Goal: Task Accomplishment & Management: Manage account settings

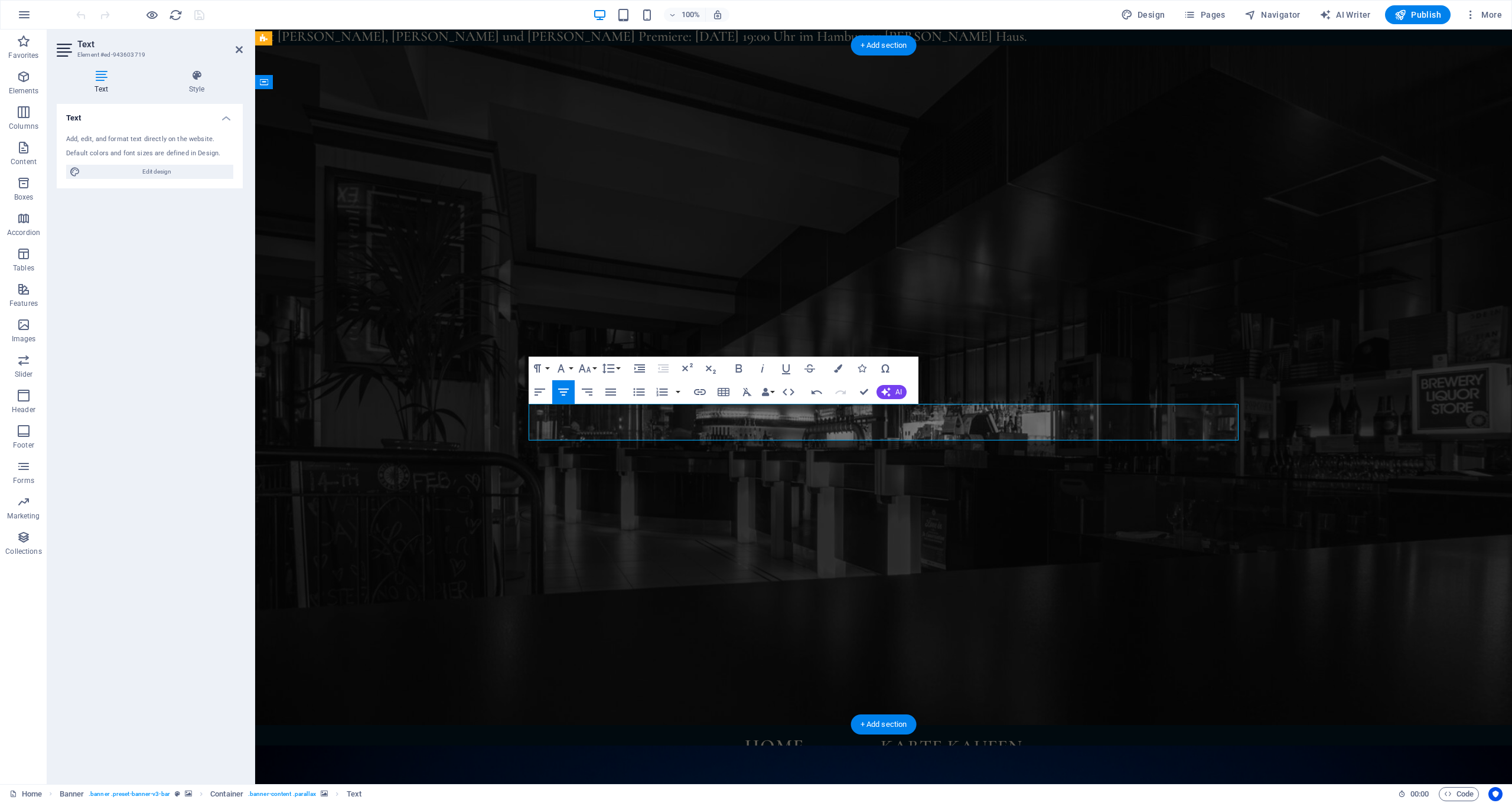
copy p "[PERSON_NAME]"
click at [358, 35] on div "Banner Menu Bar" at bounding box center [310, 38] width 110 height 14
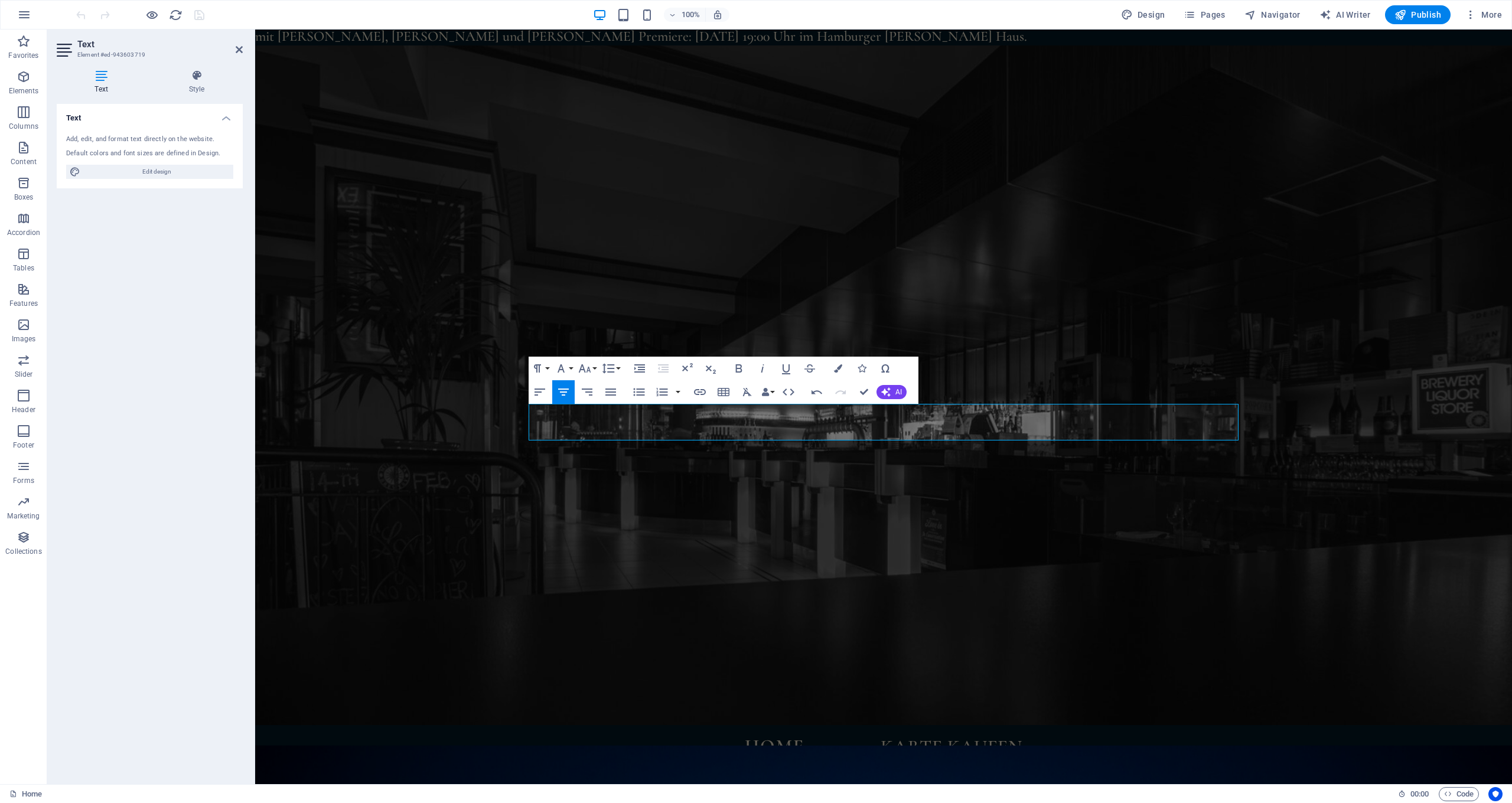
click at [111, 217] on div "Text Add, edit, and format text directly on the website. Default colors and fon…" at bounding box center [150, 439] width 186 height 670
click at [17, 79] on icon "button" at bounding box center [23, 77] width 14 height 14
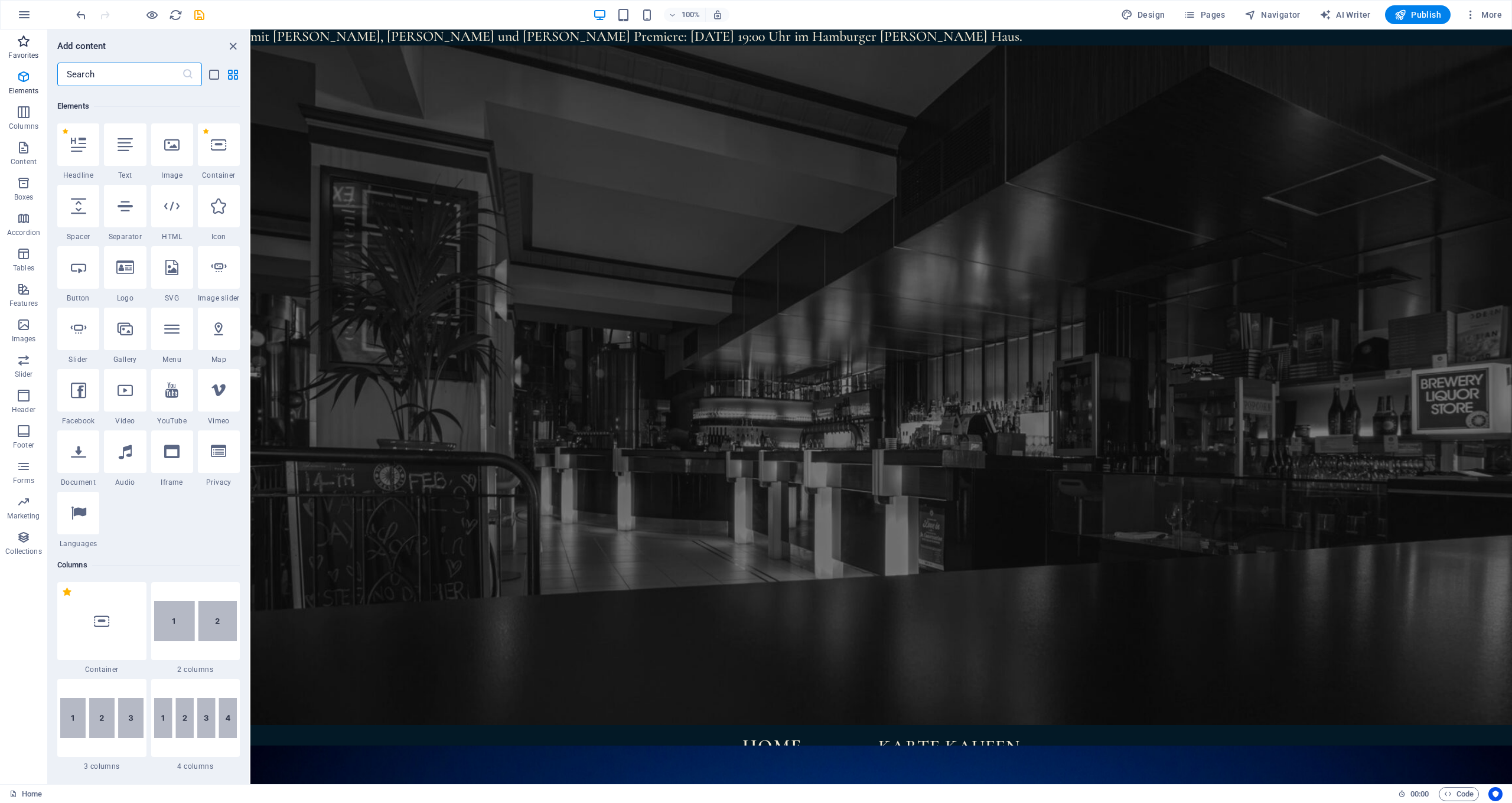
scroll to position [126, 0]
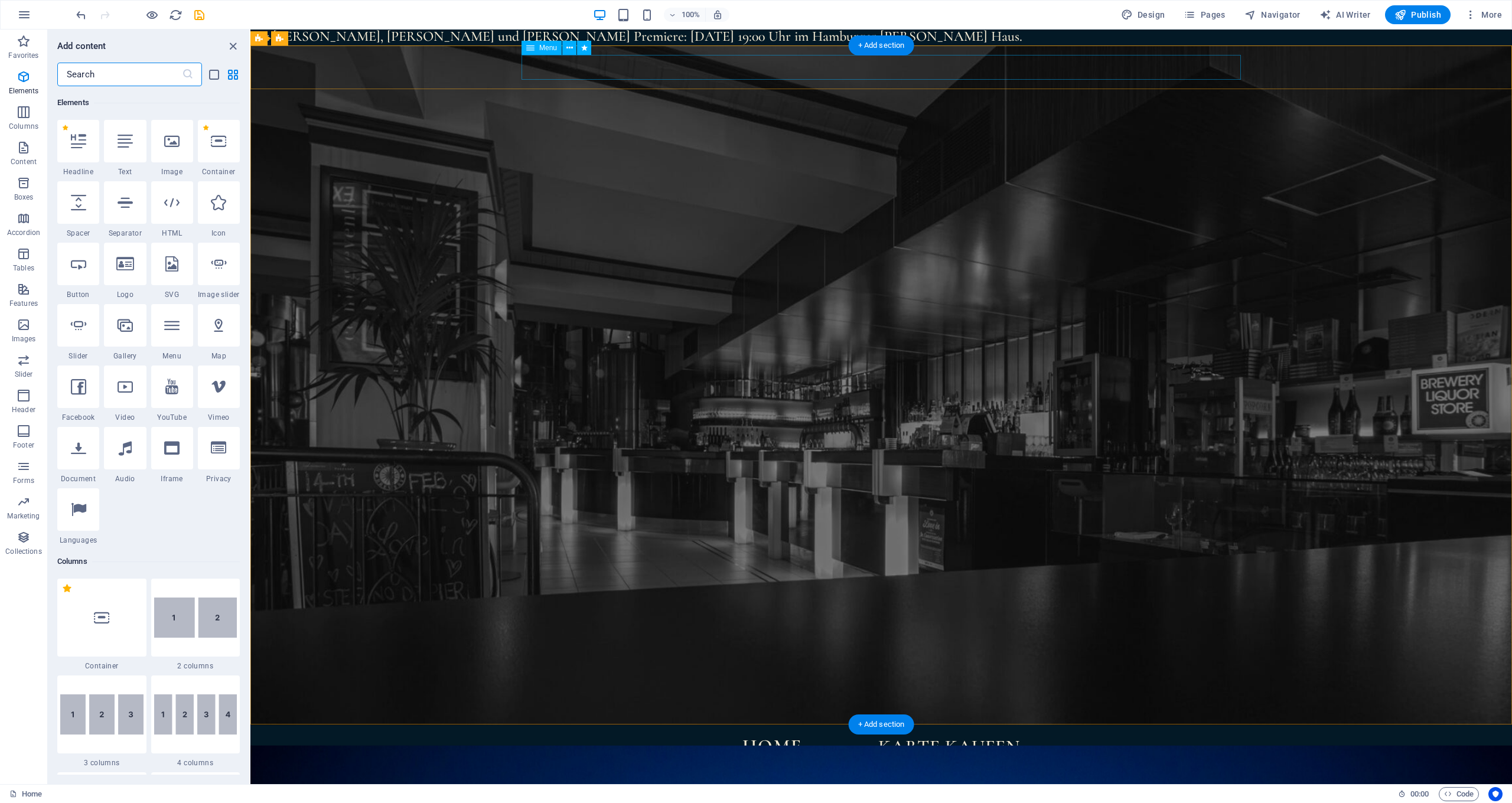
click at [678, 735] on nav "Home Karte kaufen" at bounding box center [881, 747] width 719 height 25
click at [443, 725] on div "Home Karte kaufen Menu" at bounding box center [881, 747] width 1261 height 44
click at [1490, 12] on span "More" at bounding box center [1483, 14] width 37 height 12
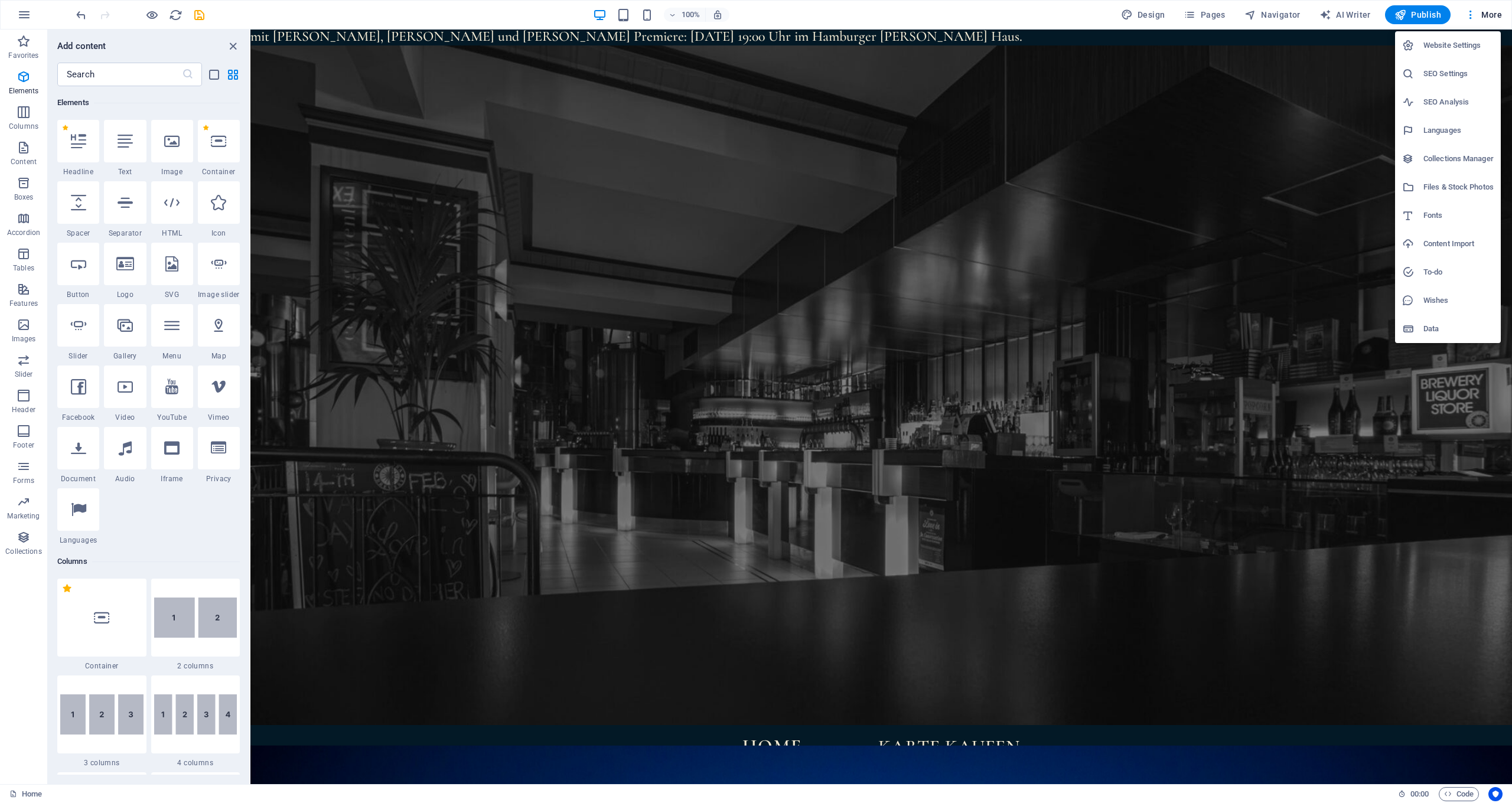
click at [1473, 40] on h6 "Website Settings" at bounding box center [1458, 45] width 70 height 14
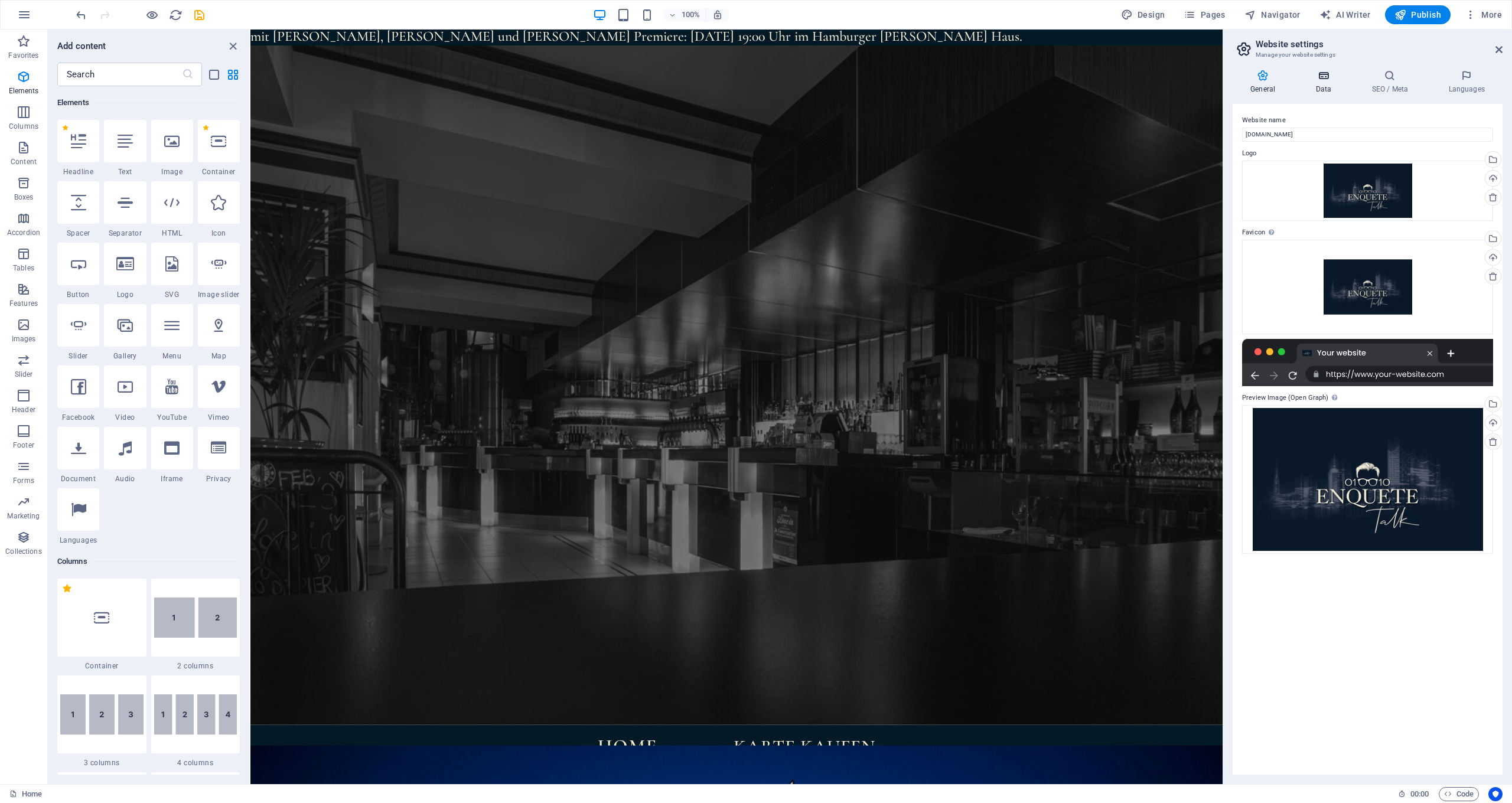
click at [1328, 80] on icon at bounding box center [1323, 76] width 51 height 12
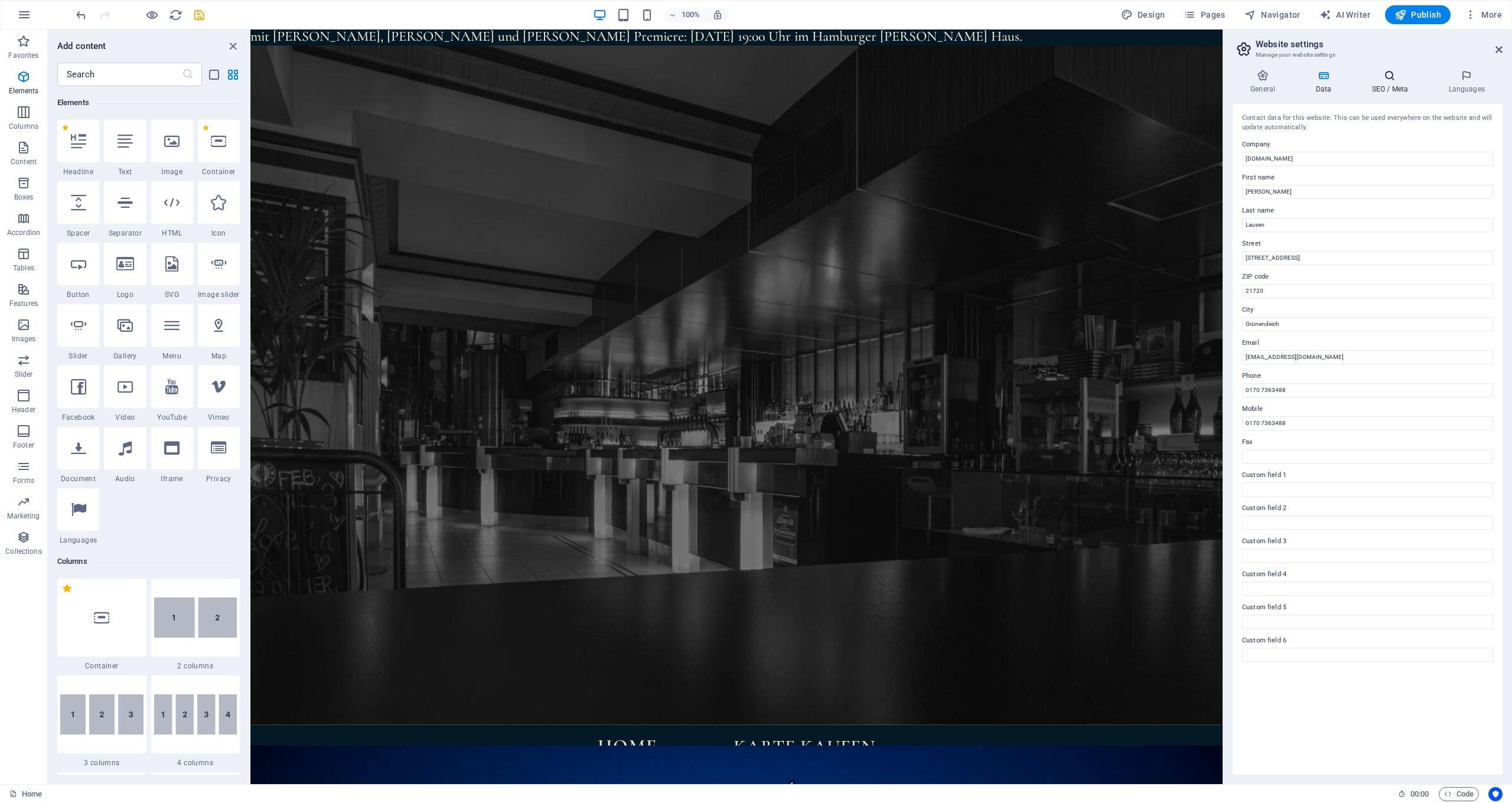
click at [1389, 76] on icon at bounding box center [1389, 76] width 72 height 12
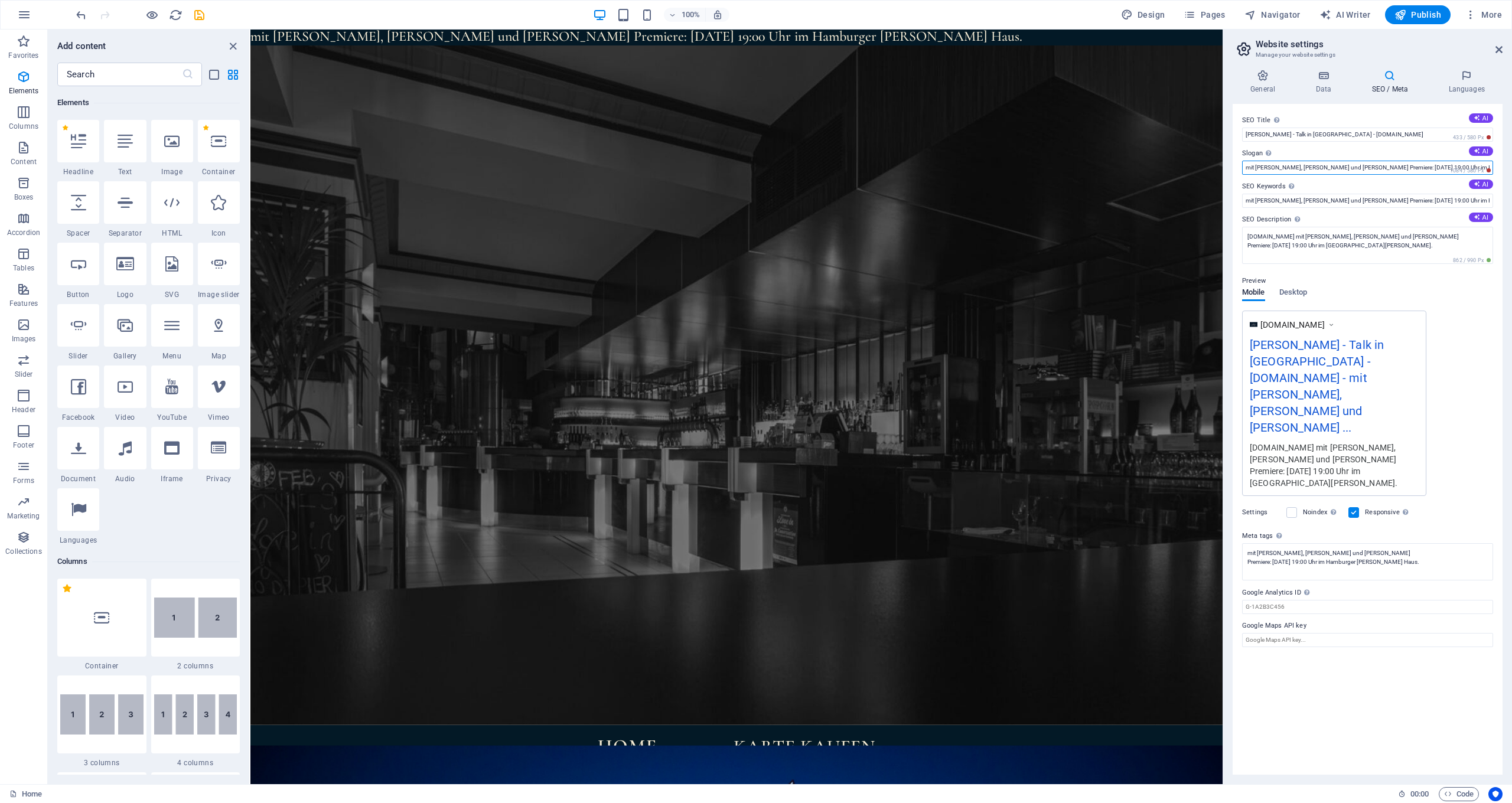
drag, startPoint x: 1292, startPoint y: 169, endPoint x: 1343, endPoint y: 170, distance: 51.0
click at [1321, 168] on input "mit [PERSON_NAME], [PERSON_NAME] und [PERSON_NAME] Premiere: [DATE] 19:00 Uhr i…" at bounding box center [1367, 167] width 251 height 14
paste input "[PERSON_NAME]"
type input "mit [PERSON_NAME], [PERSON_NAME] und [PERSON_NAME] Premiere: [DATE] 19:00 Uhr i…"
drag, startPoint x: 1298, startPoint y: 201, endPoint x: 1345, endPoint y: 200, distance: 47.0
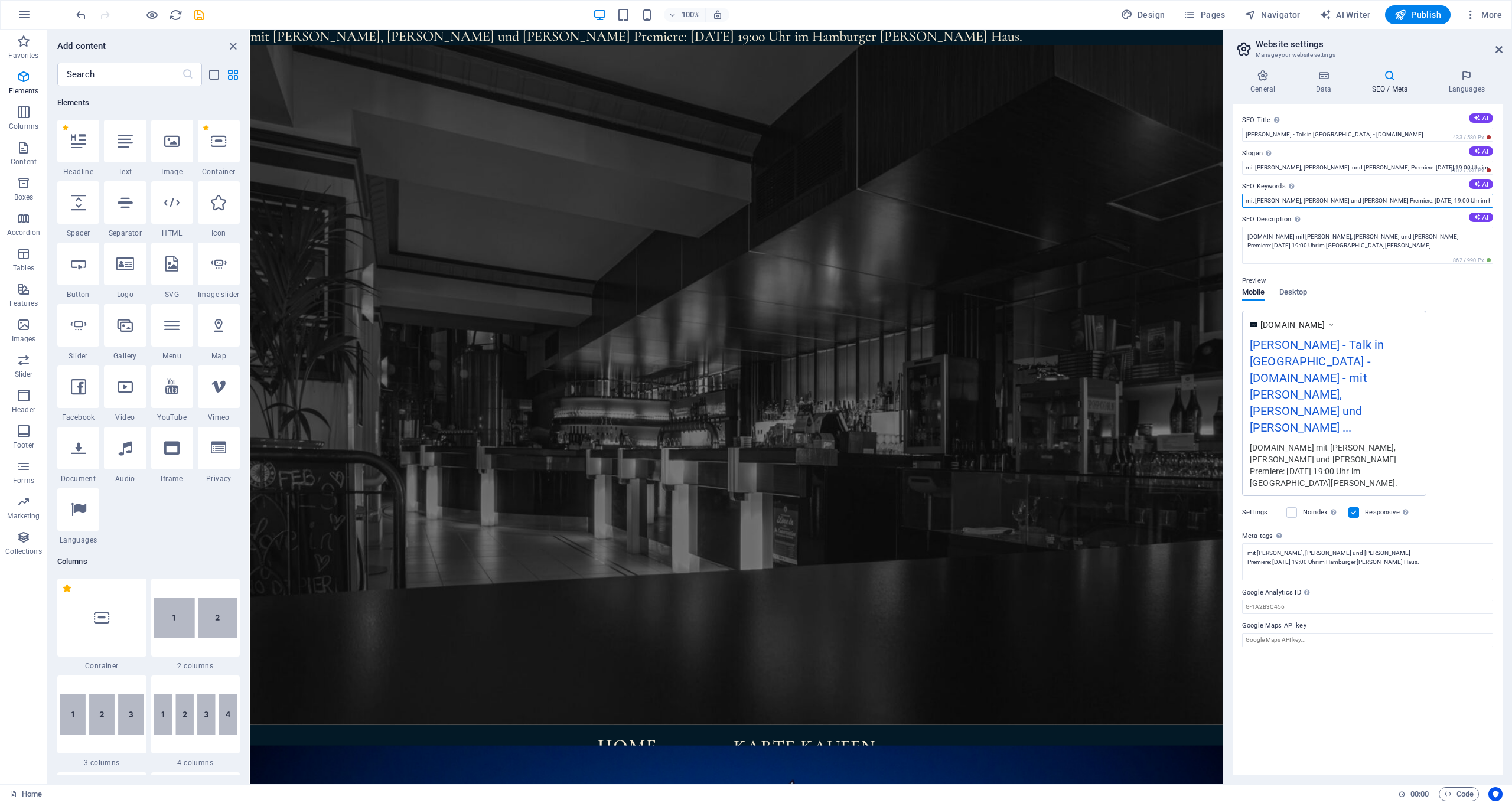
click at [1321, 200] on input "mit [PERSON_NAME], [PERSON_NAME] und [PERSON_NAME] Premiere: [DATE] 19:00 Uhr i…" at bounding box center [1367, 201] width 251 height 14
paste input "[PERSON_NAME]"
type input "mit [PERSON_NAME], [PERSON_NAME] und [PERSON_NAME] Premiere: [DATE] 19:00 Uhr i…"
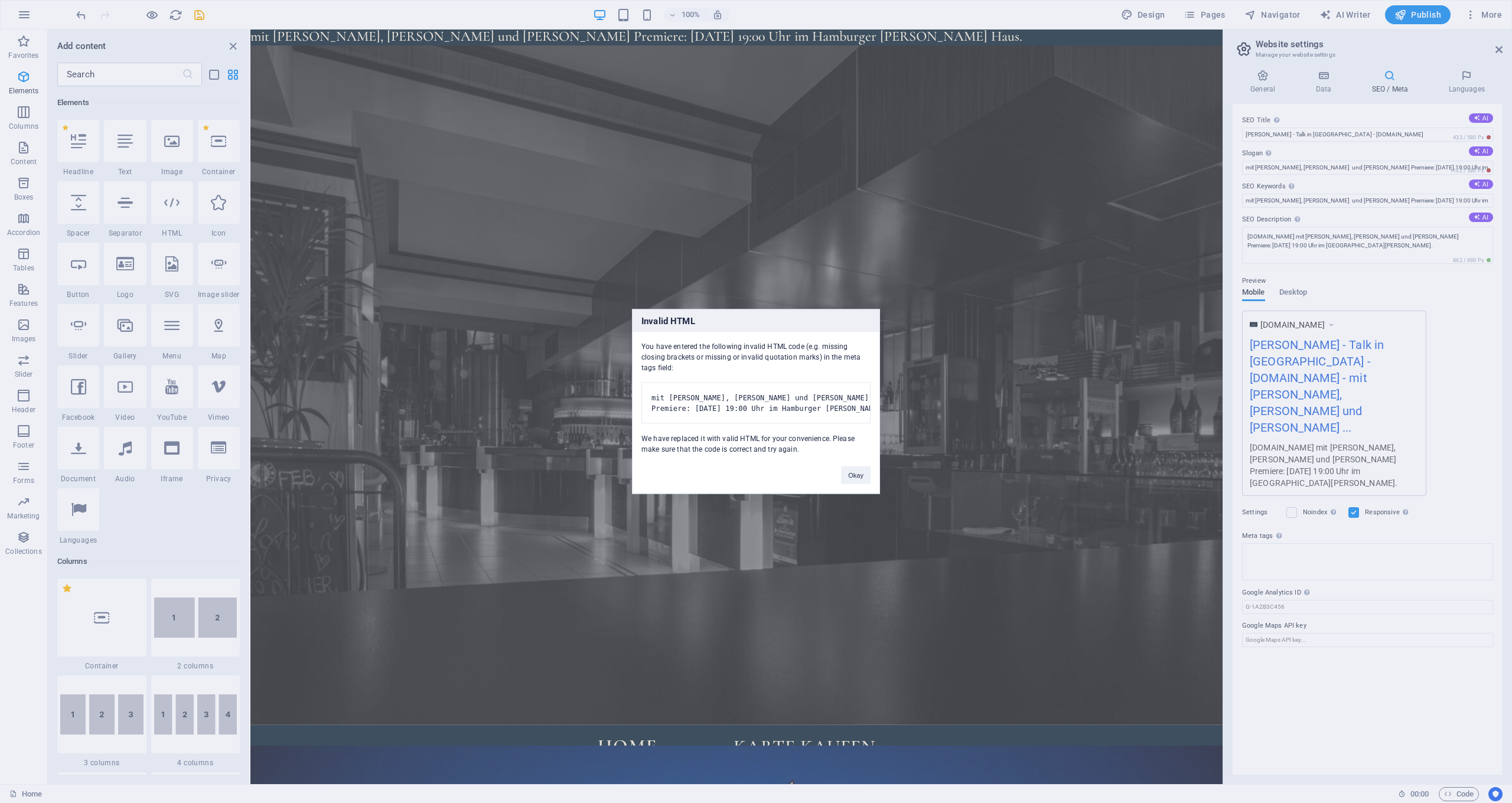
click at [1427, 16] on body "[DOMAIN_NAME] Home Favorites Elements Columns Content Boxes Accordion Tables Fe…" at bounding box center [756, 402] width 1512 height 803
drag, startPoint x: 858, startPoint y: 484, endPoint x: 608, endPoint y: 454, distance: 251.8
click at [858, 484] on button "Okay" at bounding box center [856, 475] width 30 height 17
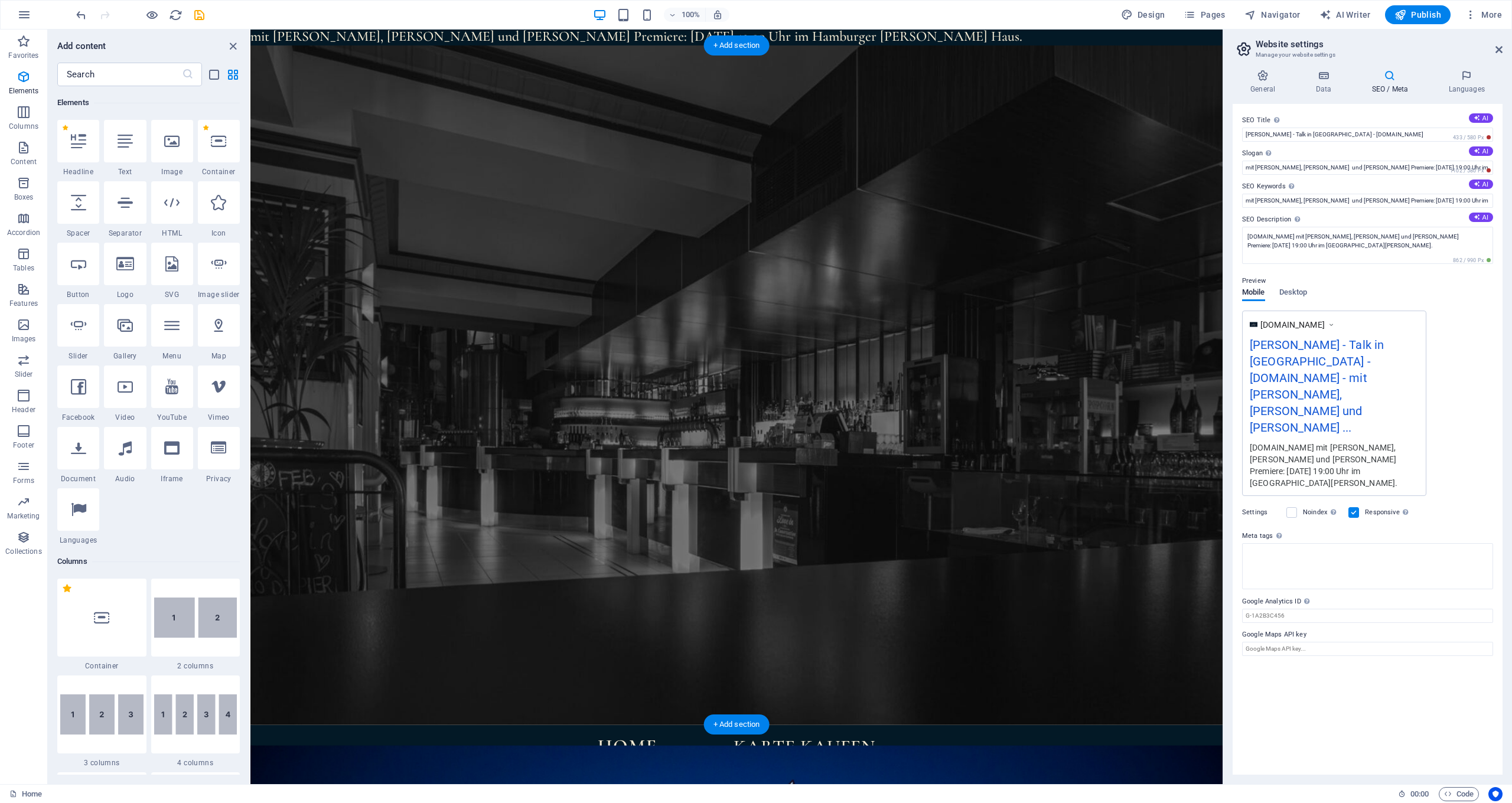
click at [1408, 16] on span "Publish" at bounding box center [1418, 14] width 47 height 12
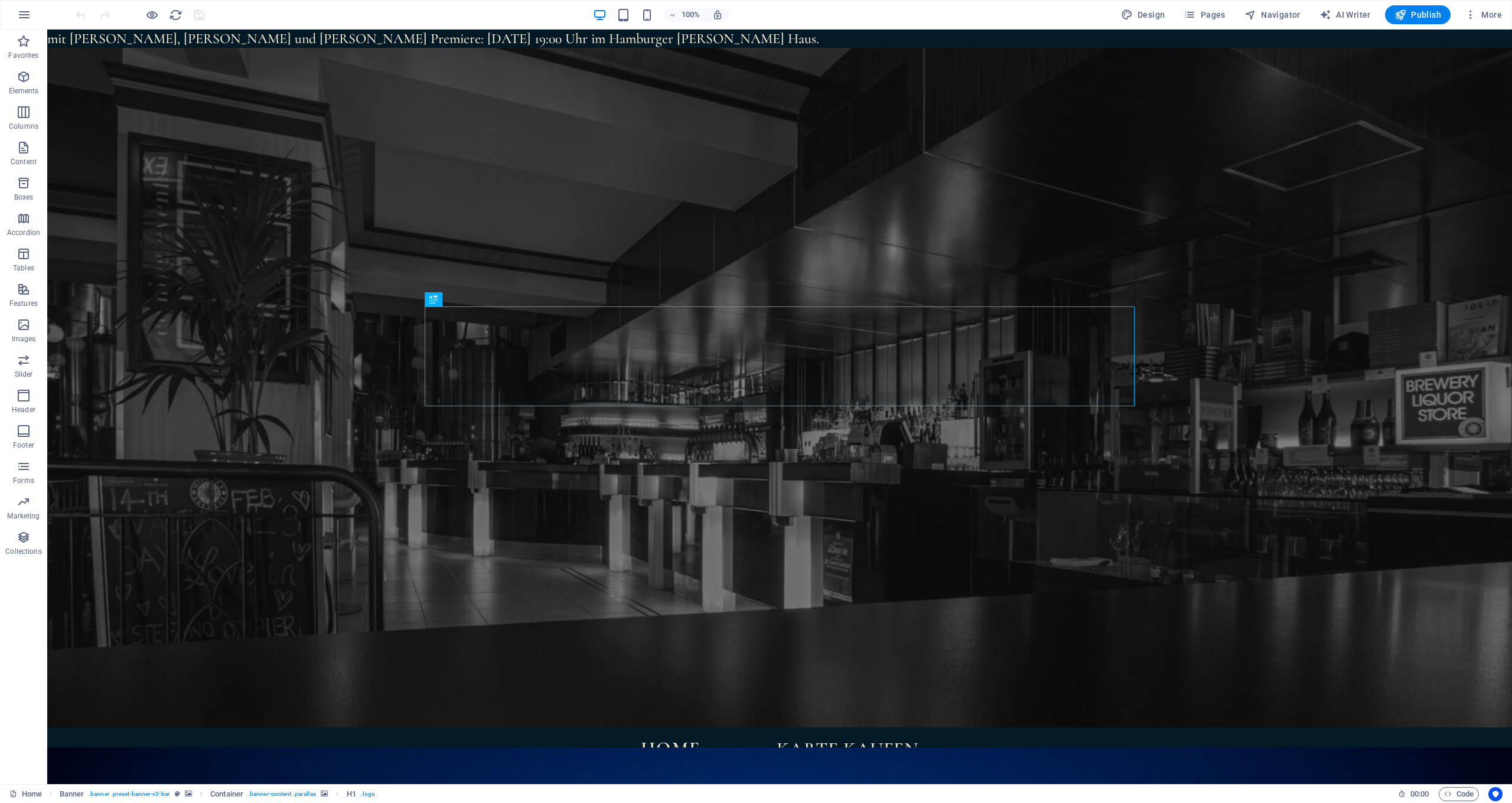
click at [1496, 16] on span "More" at bounding box center [1483, 14] width 37 height 12
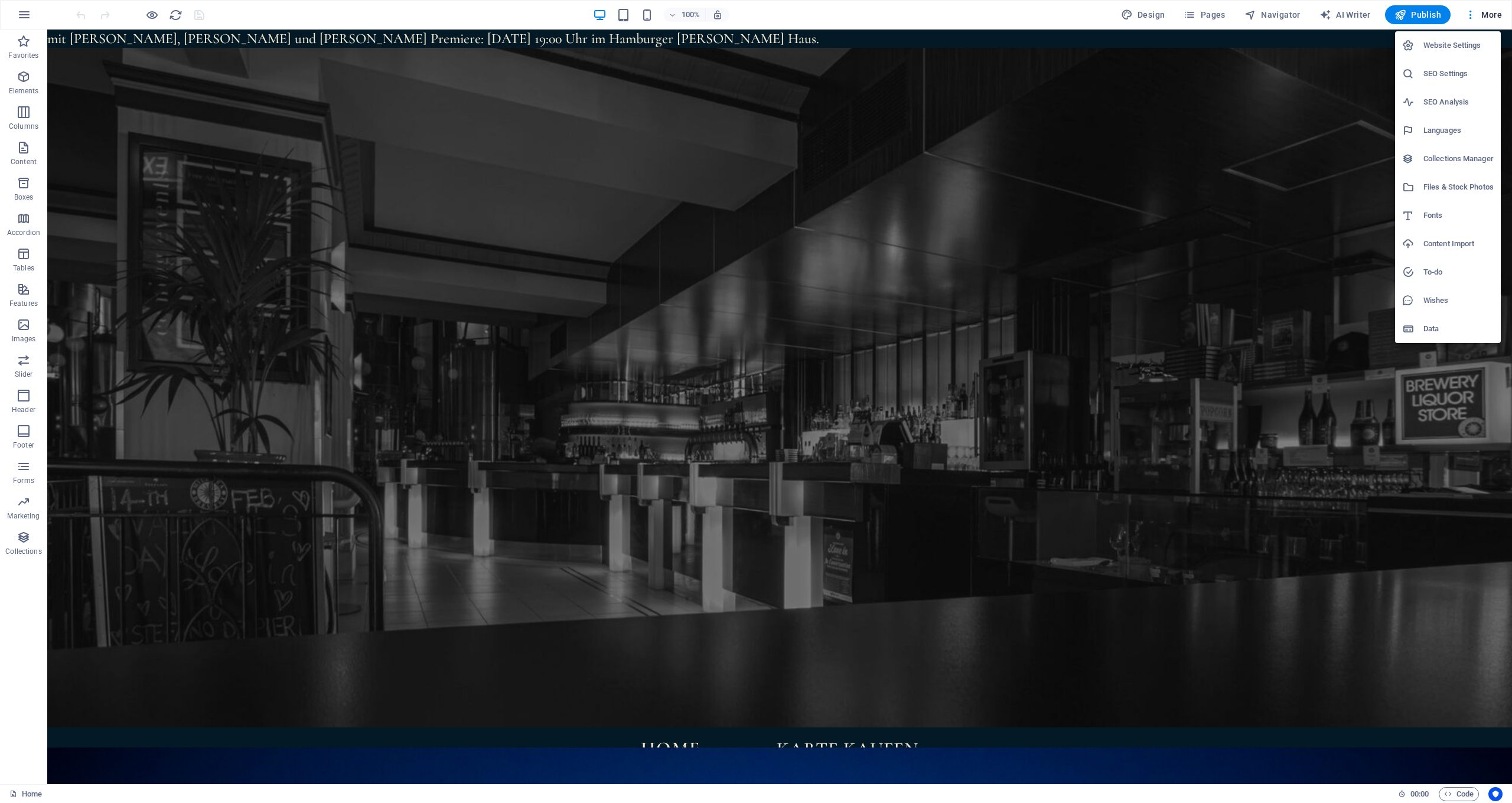
click at [1457, 75] on h6 "SEO Settings" at bounding box center [1458, 73] width 70 height 14
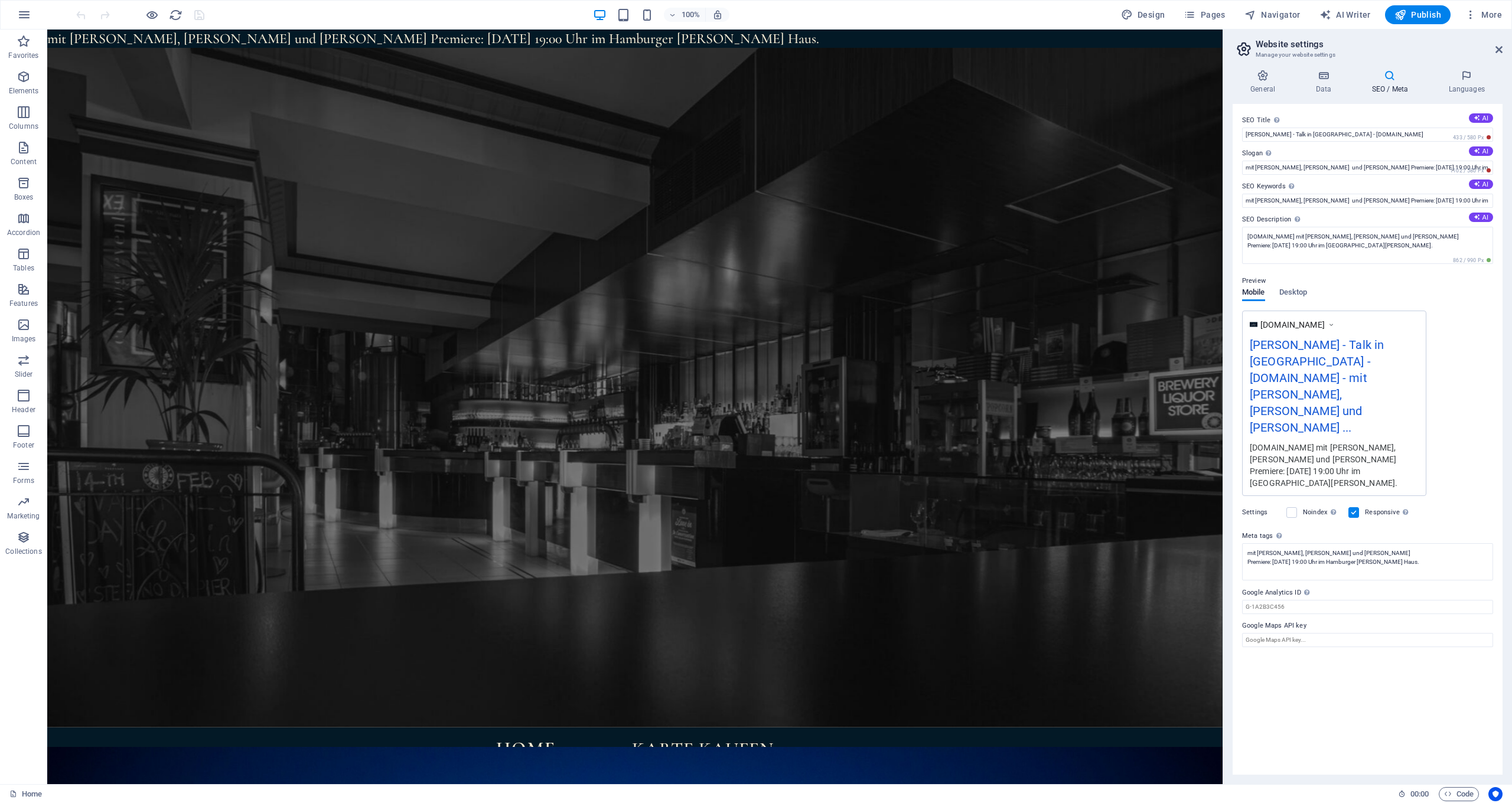
click at [1400, 83] on h4 "SEO / Meta" at bounding box center [1392, 83] width 77 height 25
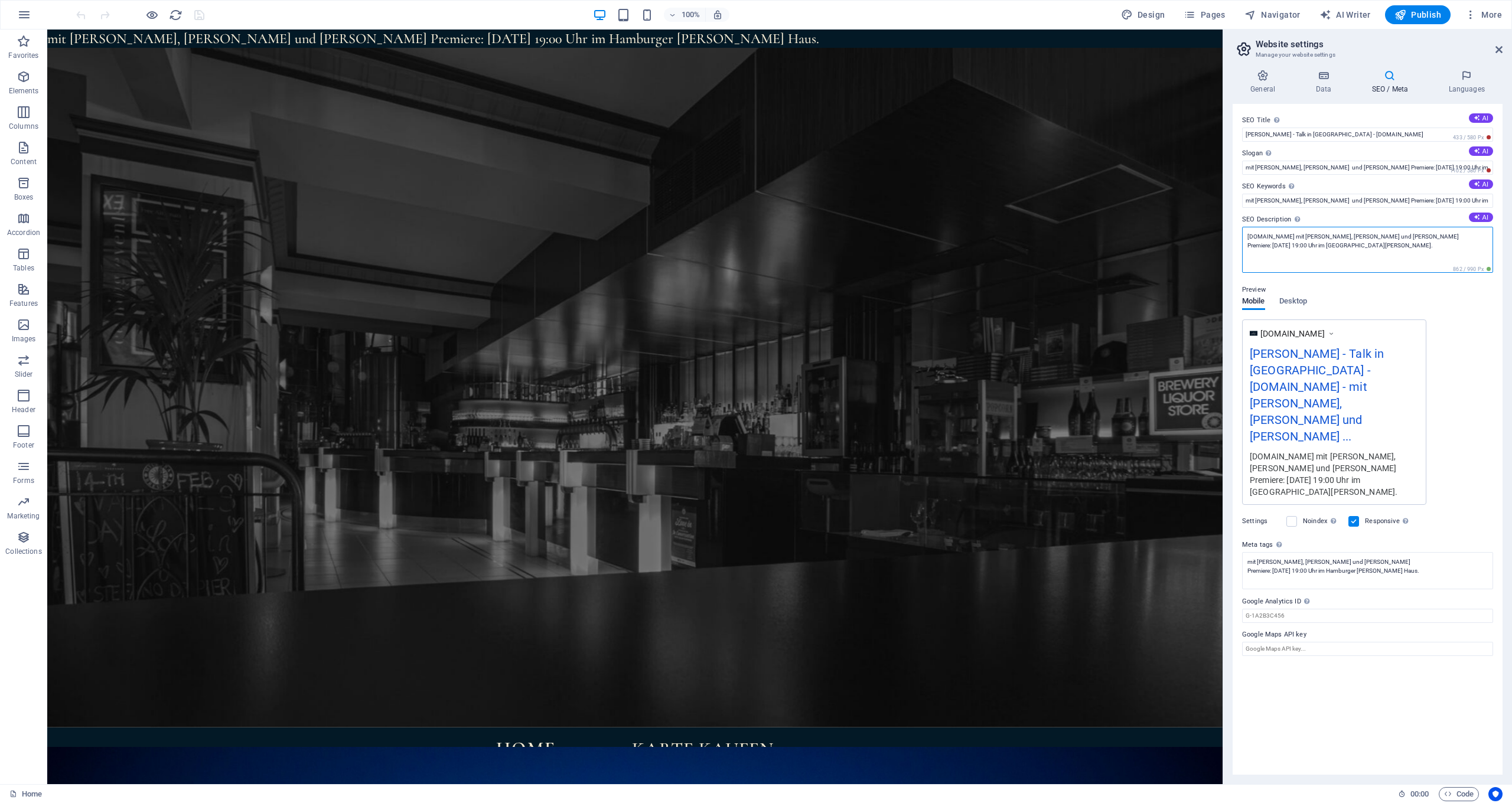
drag, startPoint x: 1338, startPoint y: 235, endPoint x: 1373, endPoint y: 231, distance: 35.2
click at [1366, 235] on textarea "[DOMAIN_NAME] mit [PERSON_NAME], [PERSON_NAME] und [PERSON_NAME] Premiere: [DAT…" at bounding box center [1367, 250] width 251 height 46
paste textarea "[PERSON_NAME]"
type textarea "enquete-talk.de mit Tom Lausen, Borris Brandt und Martin Nieswandt Premiere: 19…"
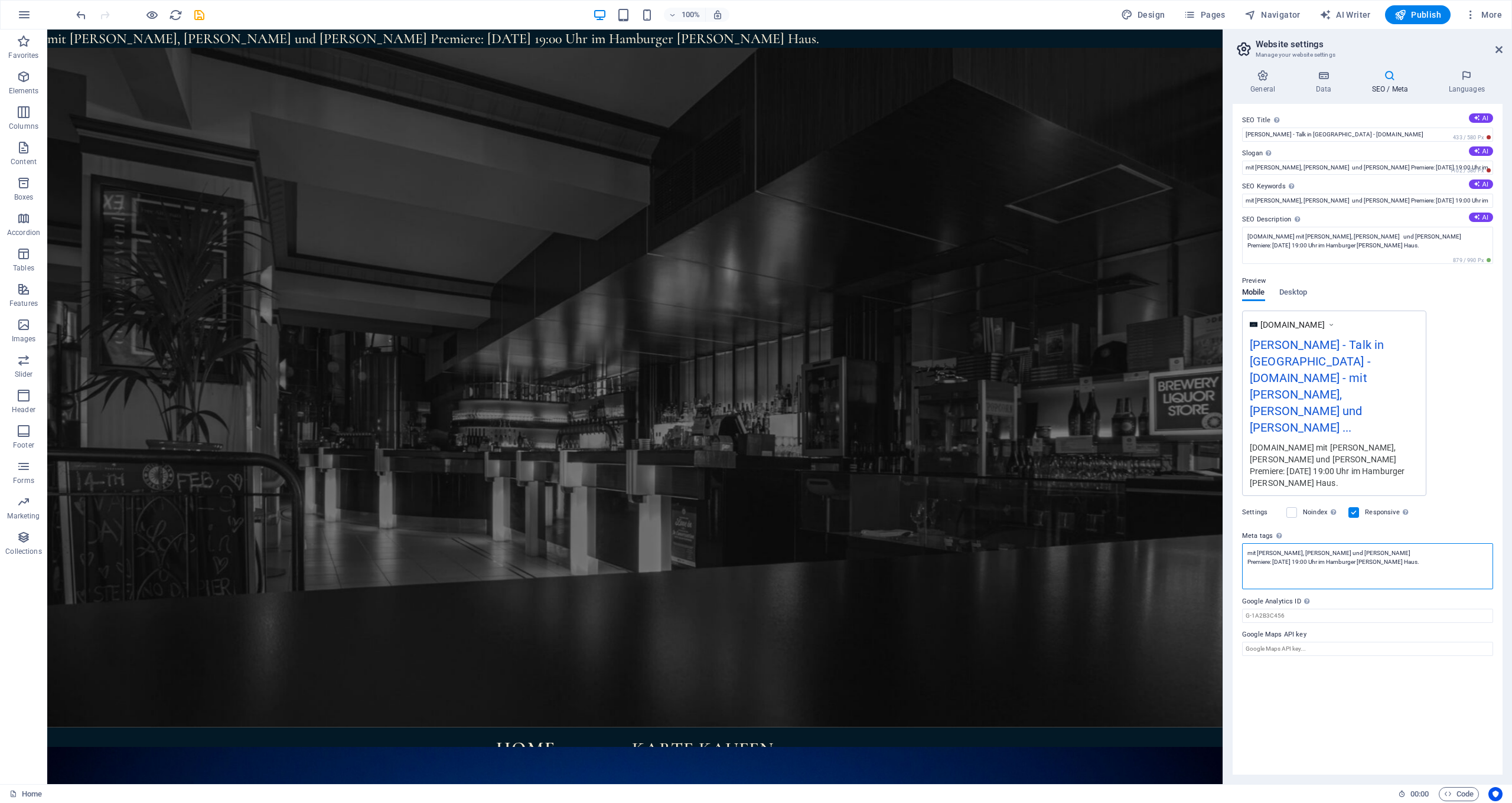
drag, startPoint x: 1292, startPoint y: 529, endPoint x: 1305, endPoint y: 519, distance: 16.4
click at [1305, 544] on textarea "mit [PERSON_NAME], [PERSON_NAME] und [PERSON_NAME] Premiere: [DATE] 19:00 Uhr i…" at bounding box center [1367, 567] width 251 height 46
click at [1305, 544] on textarea "mit [PERSON_NAME], [PERSON_NAME] und [PERSON_NAME] Premiere: [DATE] 19:00 Uhr i…" at bounding box center [1367, 567] width 251 height 46
drag, startPoint x: 1294, startPoint y: 520, endPoint x: 1323, endPoint y: 519, distance: 29.0
click at [1323, 544] on textarea "mit [PERSON_NAME], [PERSON_NAME] und [PERSON_NAME] Premiere: [DATE] 19:00 Uhr i…" at bounding box center [1367, 567] width 251 height 46
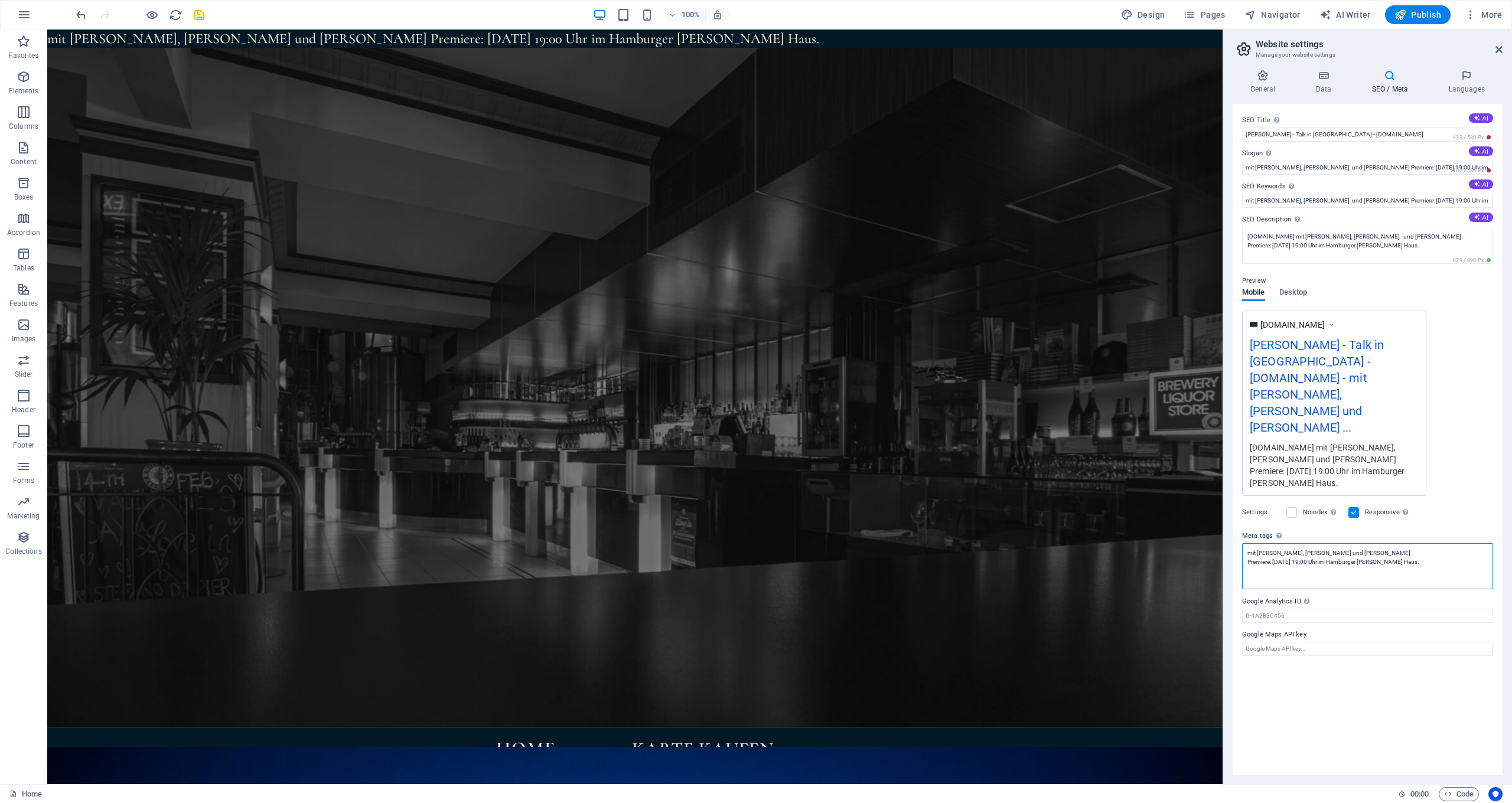
paste textarea "[PERSON_NAME]"
type textarea "mit Tom Lausen, Borris Brandt und Martin Nieswandt Premiere: 19.11.2025 19:00 U…"
click at [1411, 14] on body "enquete-talk.de Home Favorites Elements Columns Content Boxes Accordion Tables …" at bounding box center [756, 402] width 1512 height 803
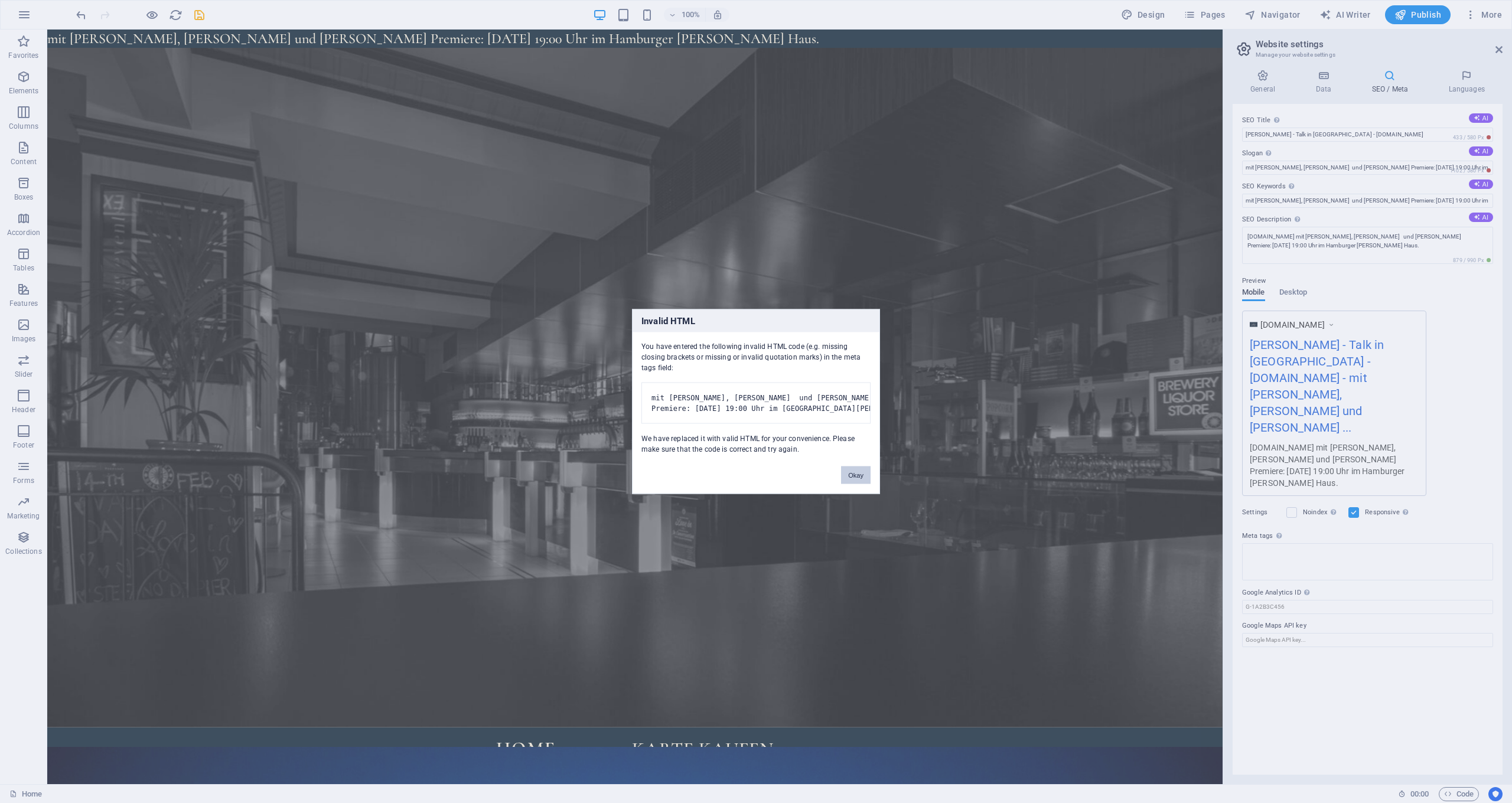
click at [852, 483] on button "Okay" at bounding box center [856, 475] width 30 height 17
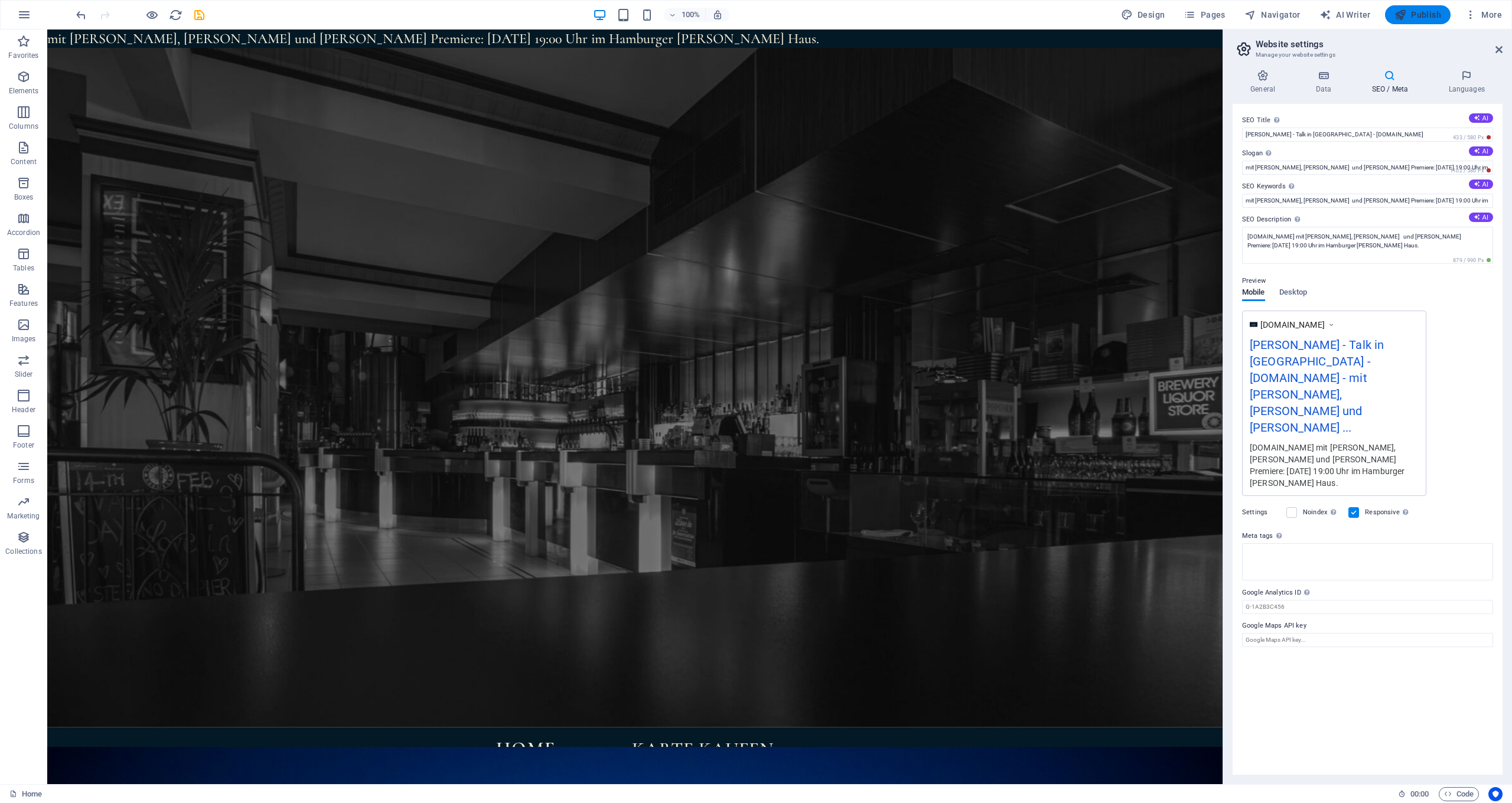
click at [1434, 19] on span "Publish" at bounding box center [1418, 14] width 47 height 12
